Goal: Task Accomplishment & Management: Complete application form

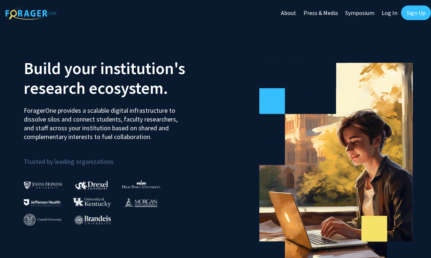
click at [389, 11] on link "Log In" at bounding box center [389, 13] width 23 height 26
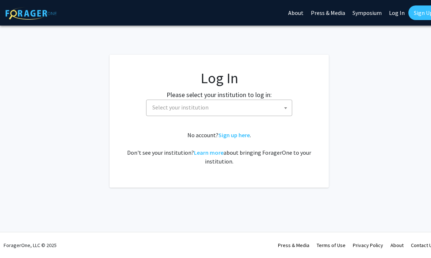
click at [259, 105] on span "Select your institution" at bounding box center [220, 107] width 143 height 15
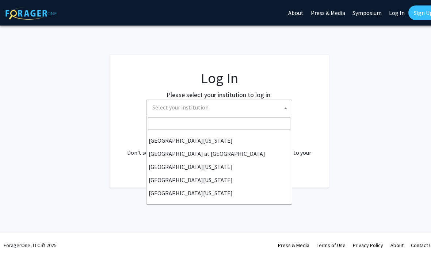
scroll to position [256, 0]
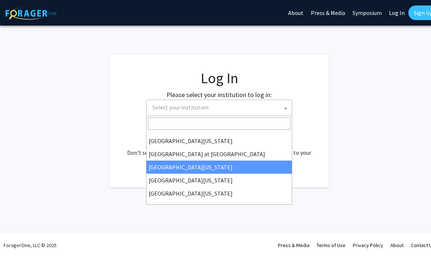
select select "13"
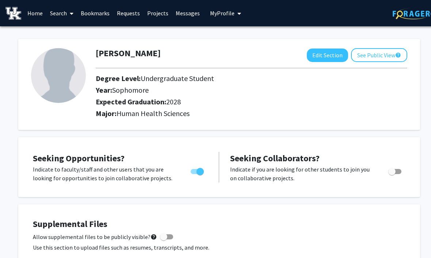
click at [238, 17] on span "My profile dropdown to access profile and logout" at bounding box center [238, 14] width 7 height 26
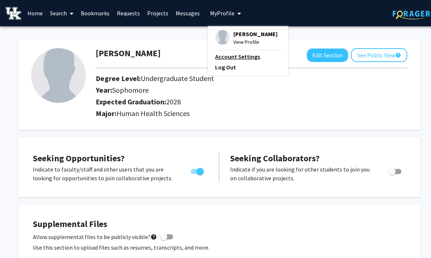
click at [245, 56] on link "Account Settings" at bounding box center [248, 56] width 66 height 9
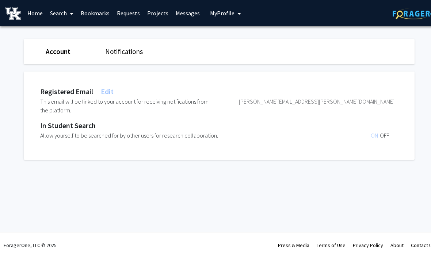
click at [39, 17] on link "Home" at bounding box center [35, 13] width 23 height 26
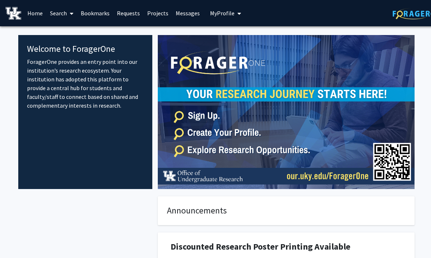
click at [235, 17] on span "My profile dropdown to access profile and logout" at bounding box center [238, 14] width 7 height 26
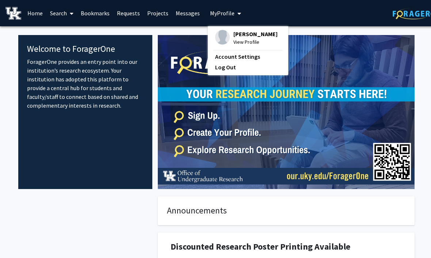
click at [250, 34] on span "[PERSON_NAME]" at bounding box center [256, 34] width 44 height 8
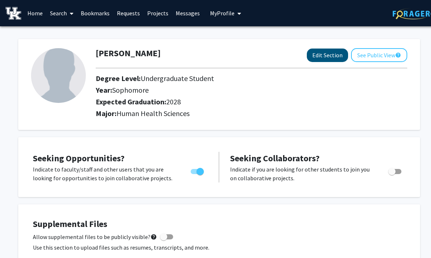
click at [340, 54] on button "Edit Section" at bounding box center [327, 56] width 41 height 14
select select "sophomore"
select select "2028"
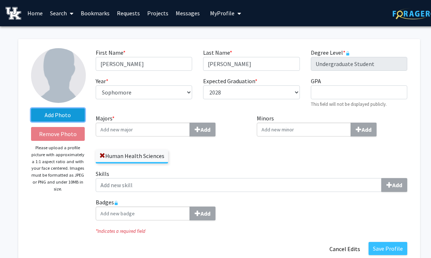
click at [77, 111] on label "Add Photo" at bounding box center [58, 115] width 54 height 13
click at [0, 0] on input "Add Photo" at bounding box center [0, 0] width 0 height 0
click at [73, 114] on label "Add Photo" at bounding box center [58, 115] width 54 height 13
click at [0, 0] on input "Add Photo" at bounding box center [0, 0] width 0 height 0
click at [70, 117] on label "Add Photo" at bounding box center [58, 115] width 54 height 13
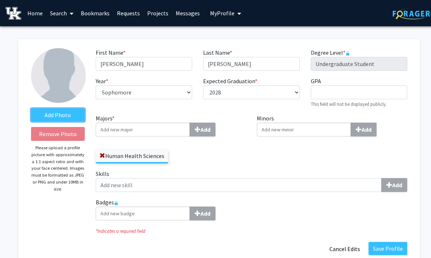
click at [0, 0] on input "Add Photo" at bounding box center [0, 0] width 0 height 0
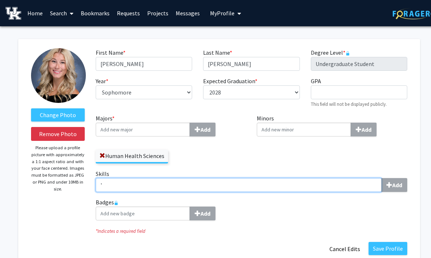
type input "'"
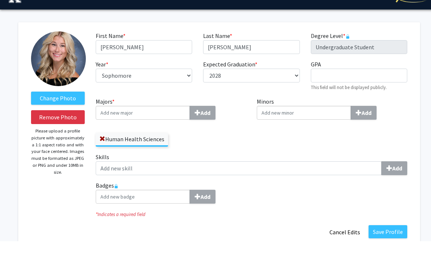
click at [399, 242] on button "Save Profile" at bounding box center [388, 248] width 39 height 13
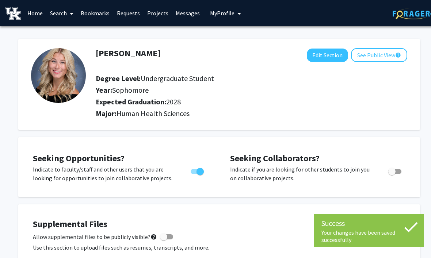
click at [71, 16] on span at bounding box center [70, 14] width 7 height 26
click at [83, 32] on span "Faculty/Staff" at bounding box center [73, 33] width 54 height 15
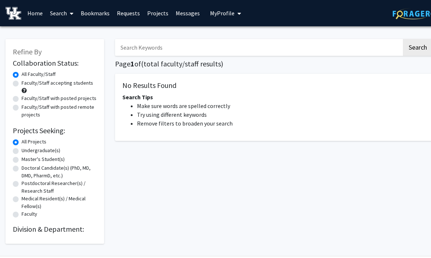
click at [38, 11] on link "Home" at bounding box center [35, 13] width 23 height 26
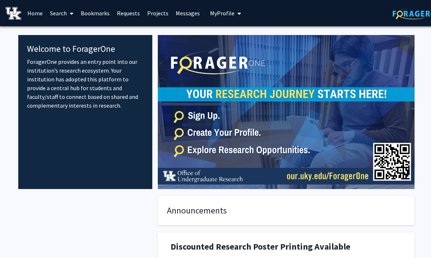
click at [63, 14] on link "Search" at bounding box center [61, 13] width 31 height 26
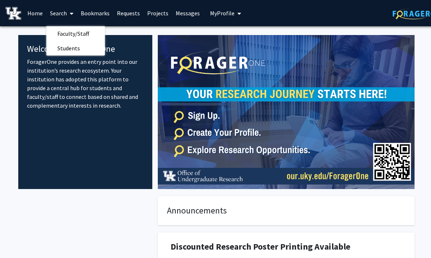
click at [84, 36] on span "Faculty/Staff" at bounding box center [73, 33] width 54 height 15
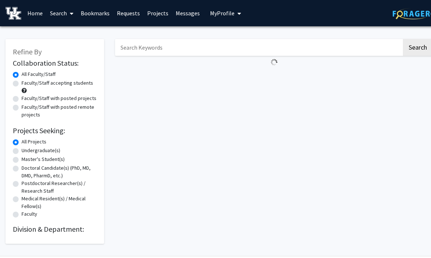
click at [73, 82] on label "Faculty/Staff accepting students" at bounding box center [58, 83] width 72 height 8
click at [26, 82] on input "Faculty/Staff accepting students" at bounding box center [24, 81] width 5 height 5
radio input "true"
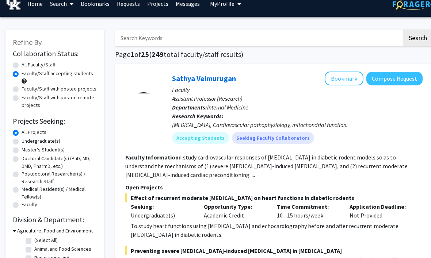
scroll to position [10, 0]
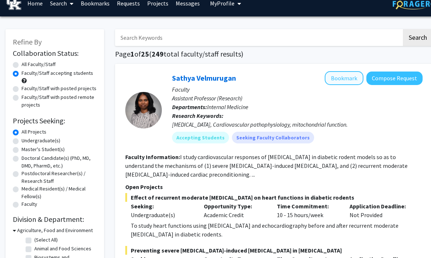
click at [352, 78] on button "Bookmark" at bounding box center [344, 79] width 39 height 14
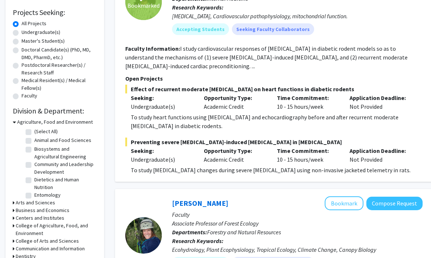
scroll to position [0, 0]
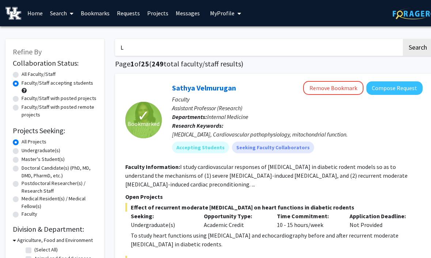
type input "L"
click at [39, 22] on link "Home" at bounding box center [35, 13] width 23 height 26
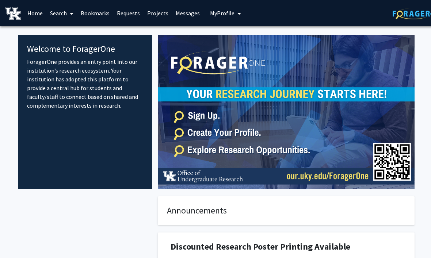
click at [235, 12] on span "My profile dropdown to access profile and logout" at bounding box center [238, 14] width 7 height 26
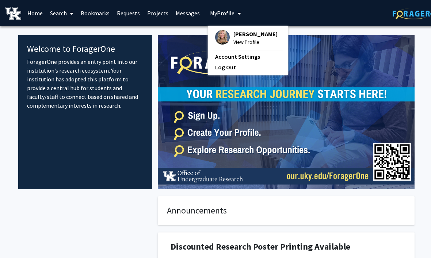
click at [247, 35] on span "[PERSON_NAME]" at bounding box center [256, 34] width 44 height 8
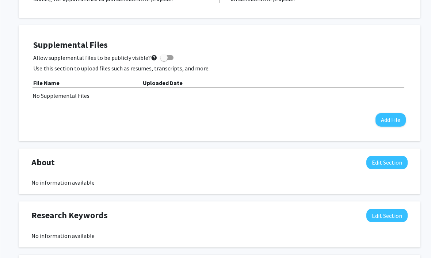
scroll to position [179, 0]
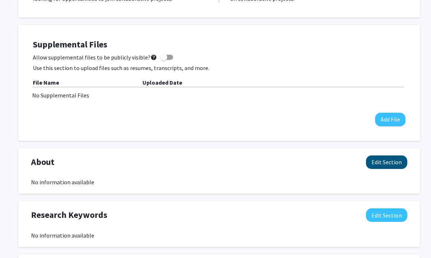
click at [389, 159] on button "Edit Section" at bounding box center [386, 163] width 41 height 14
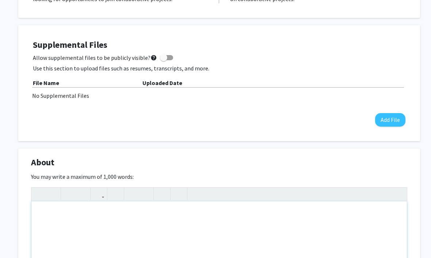
click at [140, 226] on div "Note to users with screen readers: Please deactivate our accessibility plugin f…" at bounding box center [219, 257] width 376 height 110
type textarea "Undergraduate student looking to gain experience in research.&nbsp;"
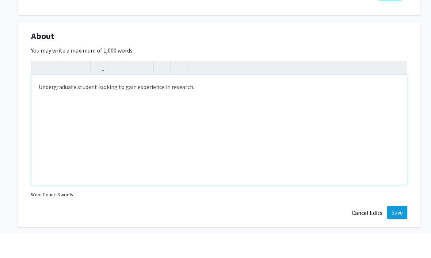
scroll to position [282, 0]
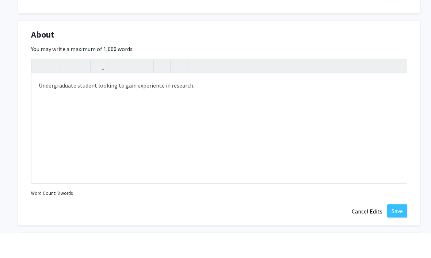
click at [400, 230] on button "Save" at bounding box center [397, 236] width 20 height 13
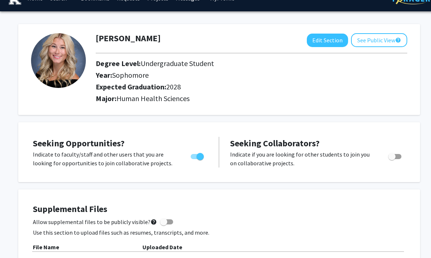
scroll to position [15, 0]
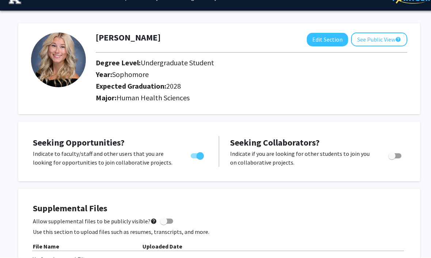
click at [374, 39] on button "See Public View help" at bounding box center [379, 40] width 56 height 14
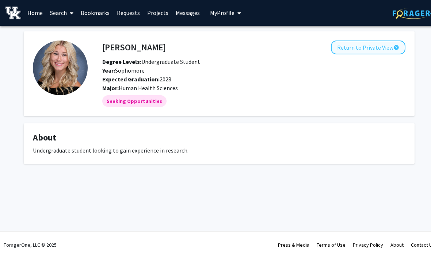
click at [372, 45] on button "Return to Private View help" at bounding box center [368, 48] width 75 height 14
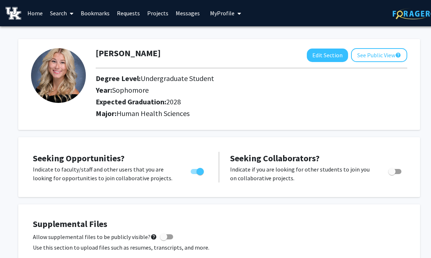
click at [106, 19] on link "Bookmarks" at bounding box center [95, 13] width 36 height 26
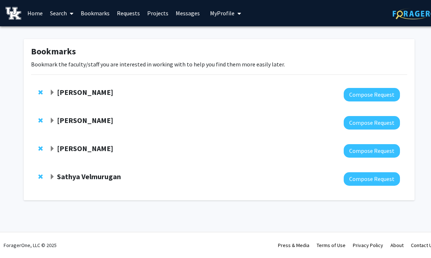
click at [54, 90] on span "Expand Manoj Sapkota Bookmark" at bounding box center [52, 93] width 6 height 6
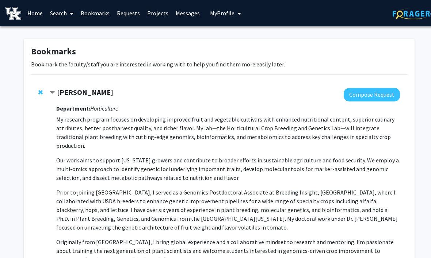
click at [54, 90] on span "Contract Manoj Sapkota Bookmark" at bounding box center [52, 93] width 6 height 6
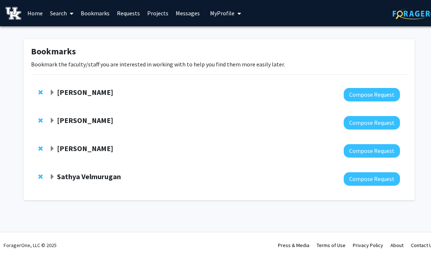
click at [53, 119] on span "Expand Samantha Zambuto Bookmark" at bounding box center [52, 121] width 6 height 6
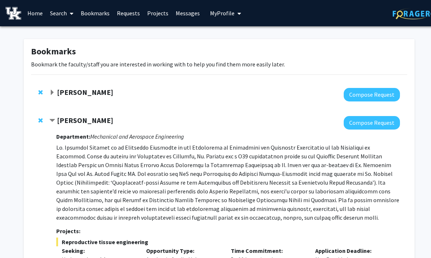
click at [51, 119] on span "Contract Samantha Zambuto Bookmark" at bounding box center [52, 121] width 6 height 6
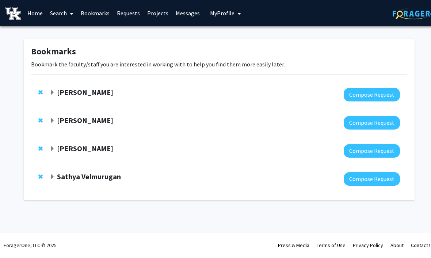
click at [54, 178] on span "Expand Sathya Velmurugan Bookmark" at bounding box center [52, 177] width 6 height 6
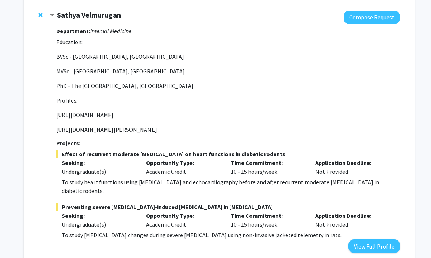
scroll to position [162, 0]
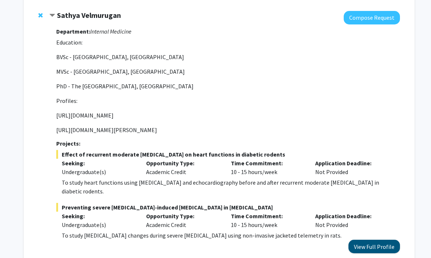
click at [389, 240] on button "View Full Profile" at bounding box center [375, 247] width 52 height 14
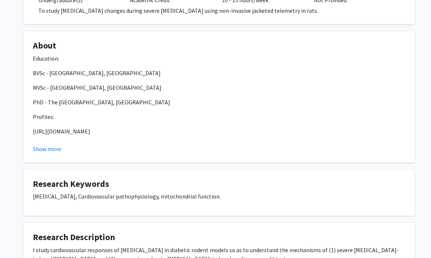
scroll to position [223, 0]
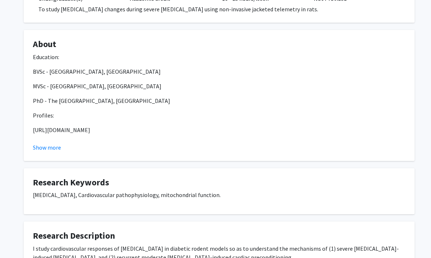
click at [47, 150] on button "Show more" at bounding box center [47, 147] width 28 height 9
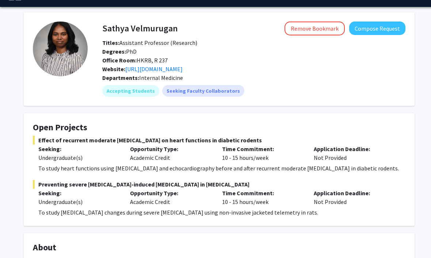
scroll to position [0, 0]
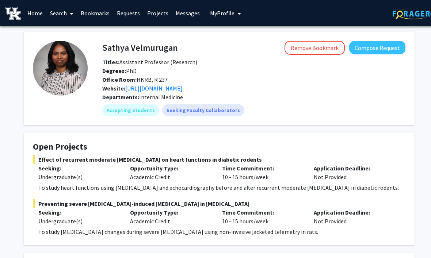
click at [394, 50] on button "Compose Request" at bounding box center [377, 48] width 56 height 14
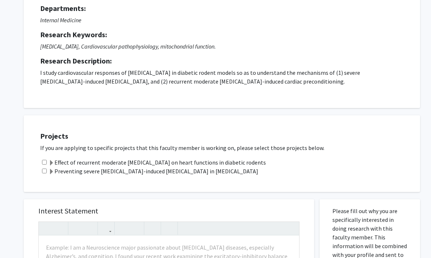
scroll to position [74, 0]
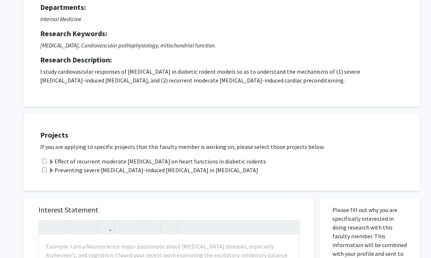
click at [47, 159] on input "checkbox" at bounding box center [44, 161] width 5 height 5
checkbox input "true"
click at [46, 169] on input "checkbox" at bounding box center [44, 170] width 5 height 5
checkbox input "true"
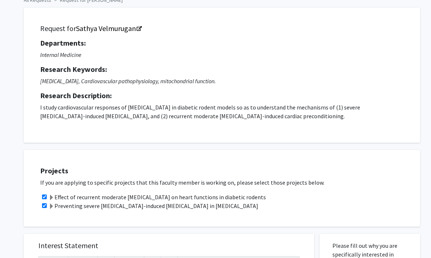
scroll to position [24, 0]
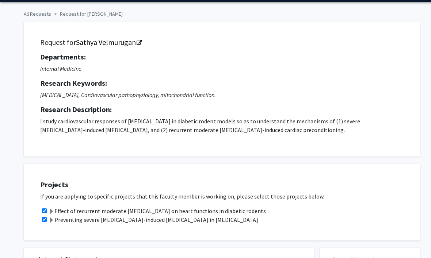
click at [135, 42] on link "Sathya Velmurugan" at bounding box center [108, 42] width 65 height 9
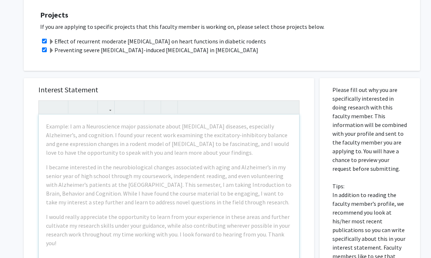
scroll to position [194, 0]
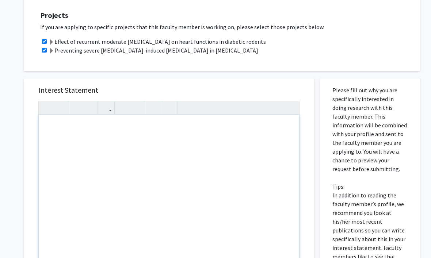
type textarea "R"
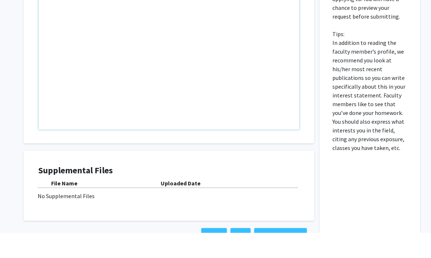
scroll to position [323, 0]
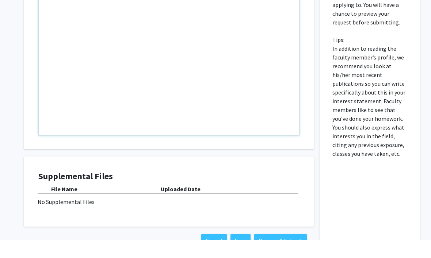
click at [60, 216] on div "No Supplemental Files" at bounding box center [169, 220] width 263 height 9
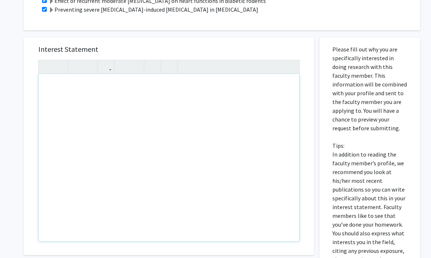
scroll to position [238, 0]
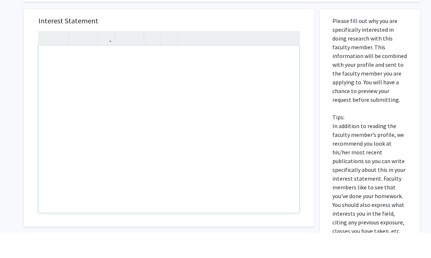
click at [157, 71] on div "Note to users with screen readers: Please press Alt+0 or Option+0 to deactivate…" at bounding box center [169, 154] width 261 height 167
type textarea "H"
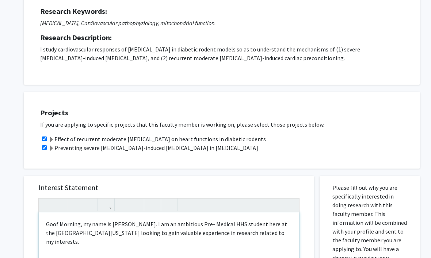
scroll to position [96, 0]
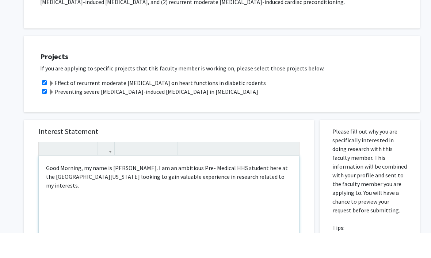
scroll to position [128, 0]
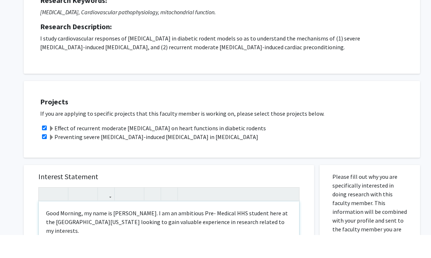
scroll to position [89, 0]
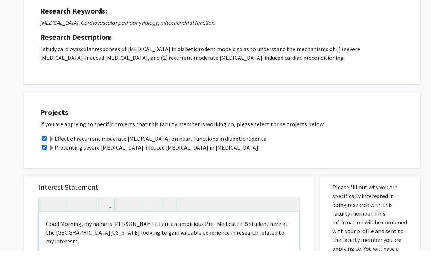
type textarea "Good Morning, my name is Linnea Edling. I am an ambitious Pre- Medical HHS stud…"
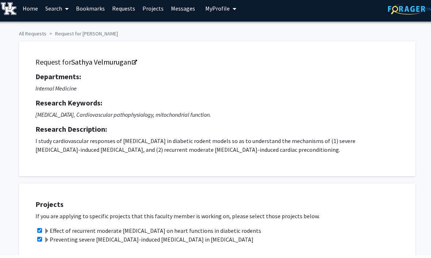
scroll to position [0, 7]
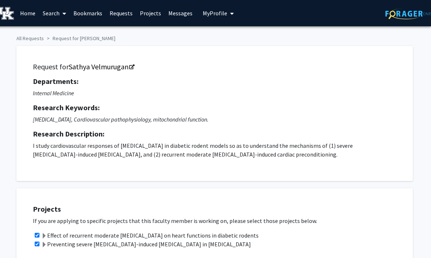
click at [409, 3] on link at bounding box center [409, 13] width 46 height 26
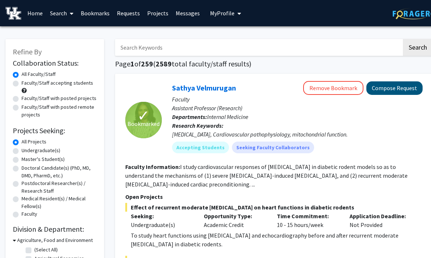
click at [402, 82] on button "Compose Request" at bounding box center [395, 89] width 56 height 14
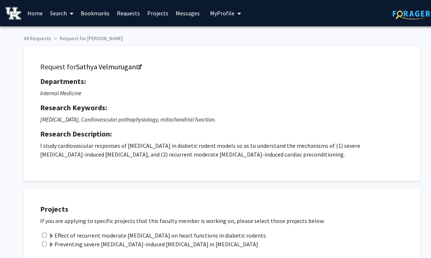
click at [34, 14] on link "Home" at bounding box center [35, 13] width 23 height 26
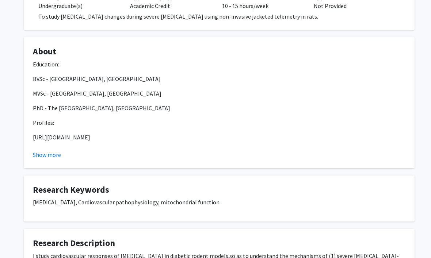
scroll to position [215, 0]
click at [168, 135] on p "[URL][DOMAIN_NAME]" at bounding box center [219, 137] width 373 height 9
click at [54, 156] on button "Show more" at bounding box center [47, 155] width 28 height 9
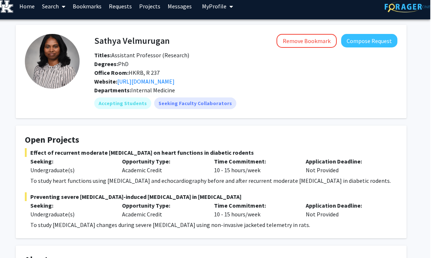
scroll to position [0, 7]
